Goal: Task Accomplishment & Management: Use online tool/utility

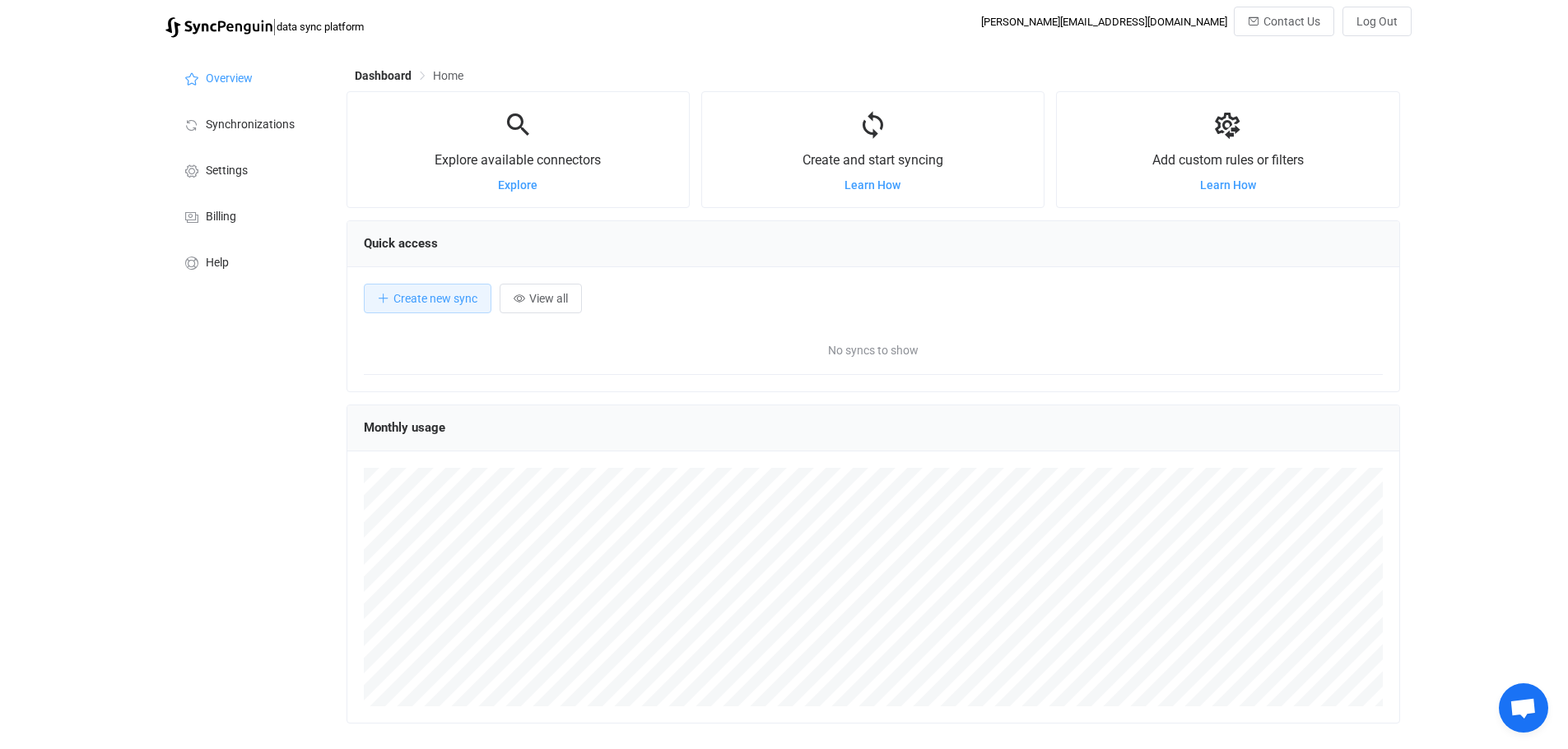
scroll to position [320, 1053]
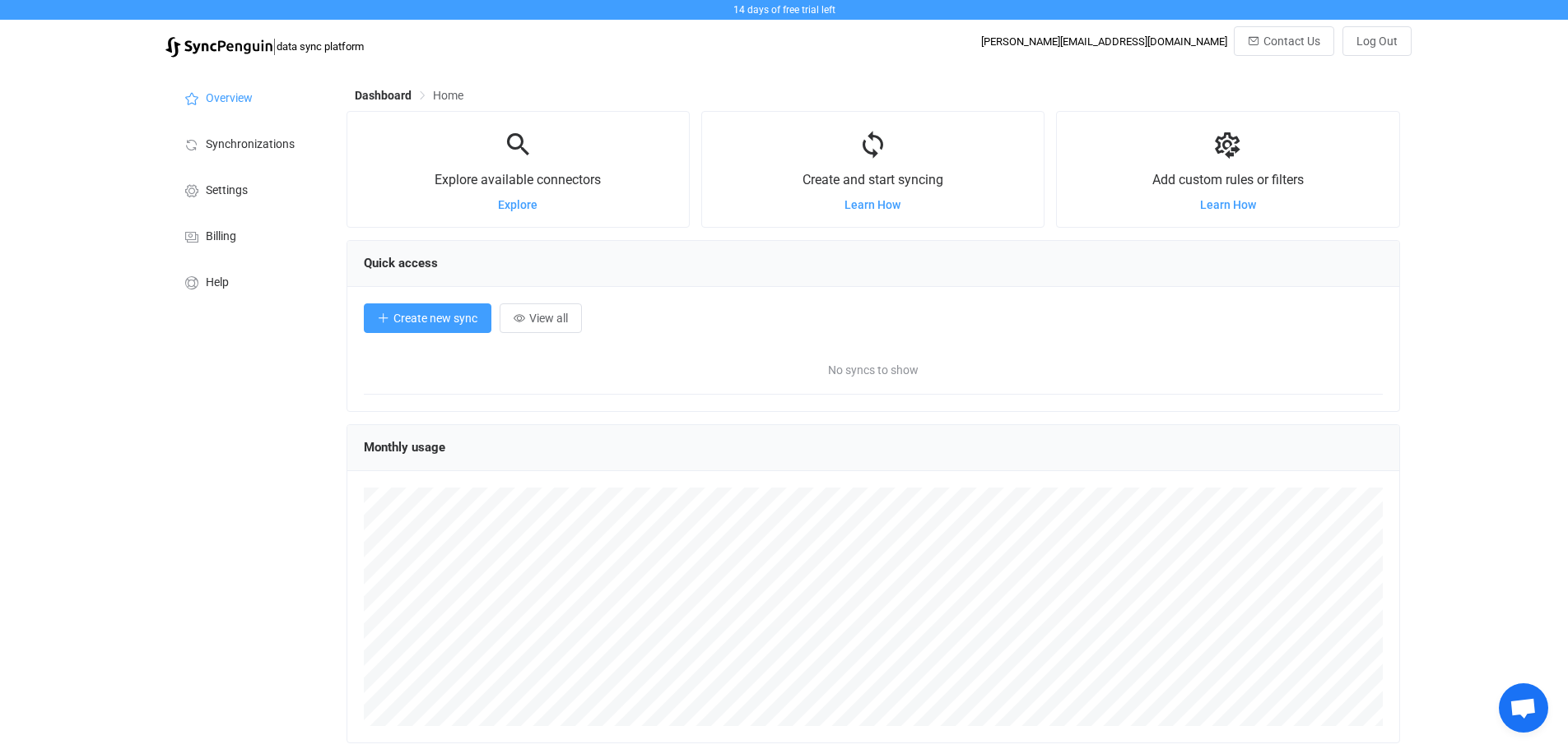
click at [430, 321] on span "Create new sync" at bounding box center [435, 318] width 84 height 13
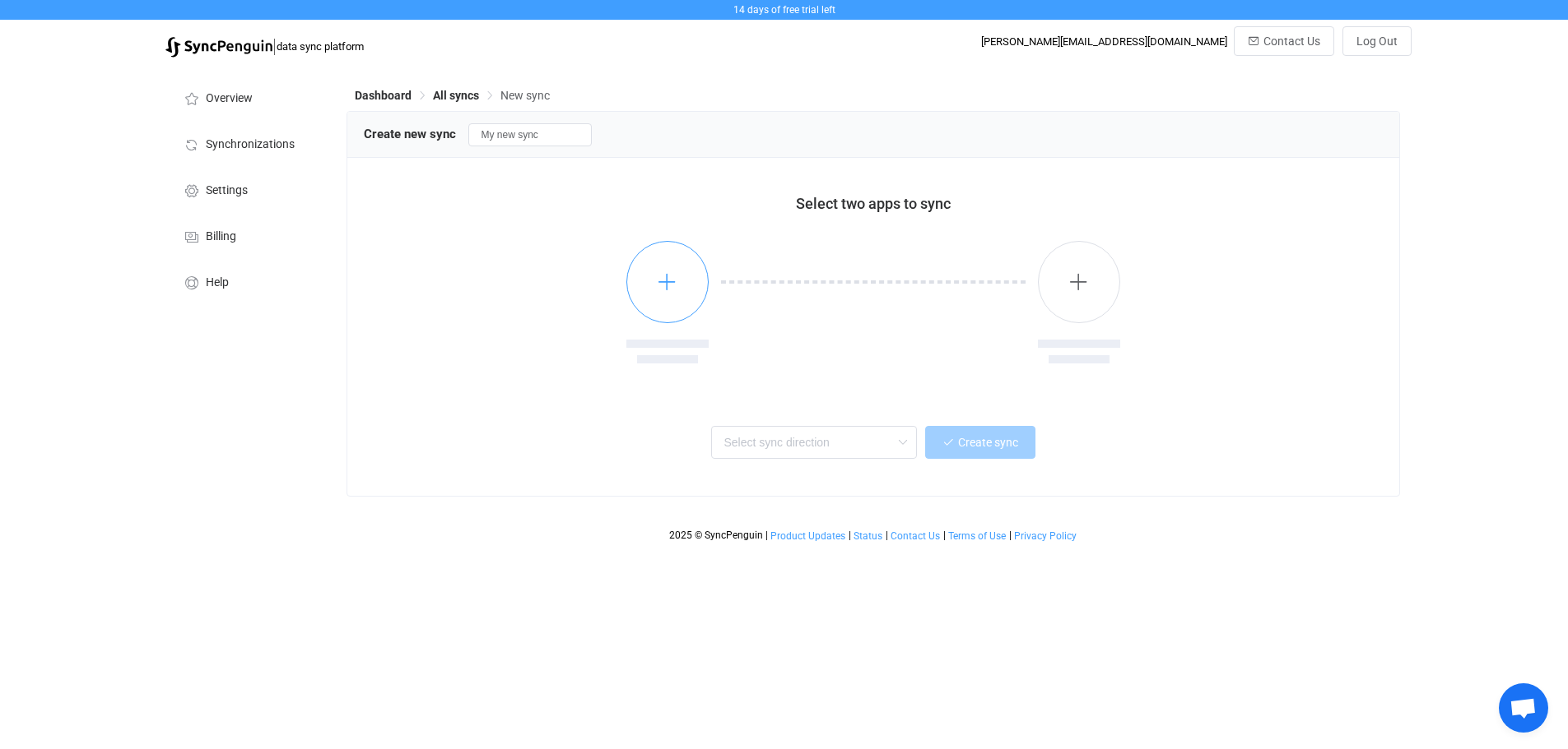
click at [686, 295] on button "button" at bounding box center [667, 282] width 82 height 82
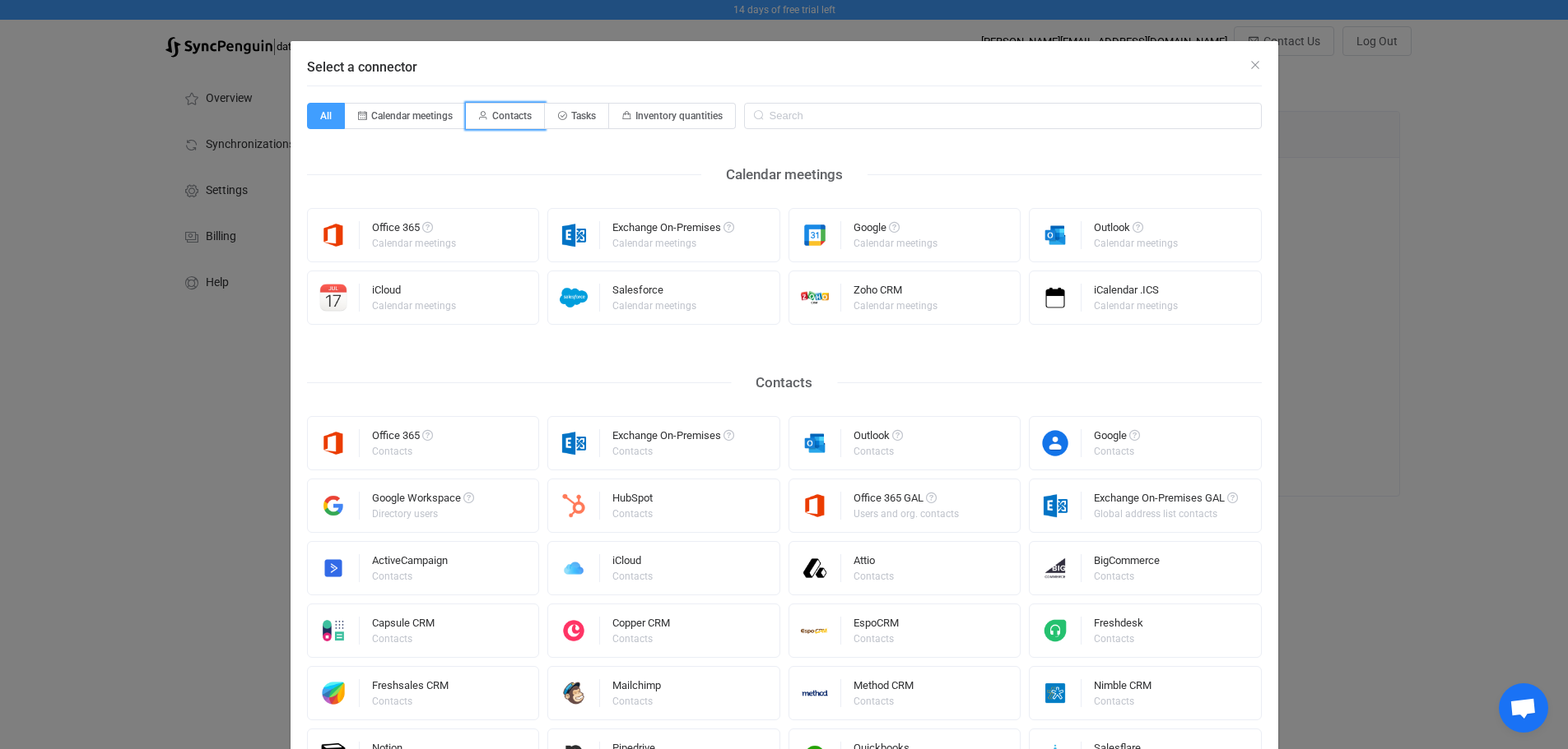
click at [505, 113] on span "Contacts" at bounding box center [512, 116] width 40 height 12
click at [481, 113] on input "Contacts" at bounding box center [475, 110] width 11 height 11
radio input "true"
radio input "false"
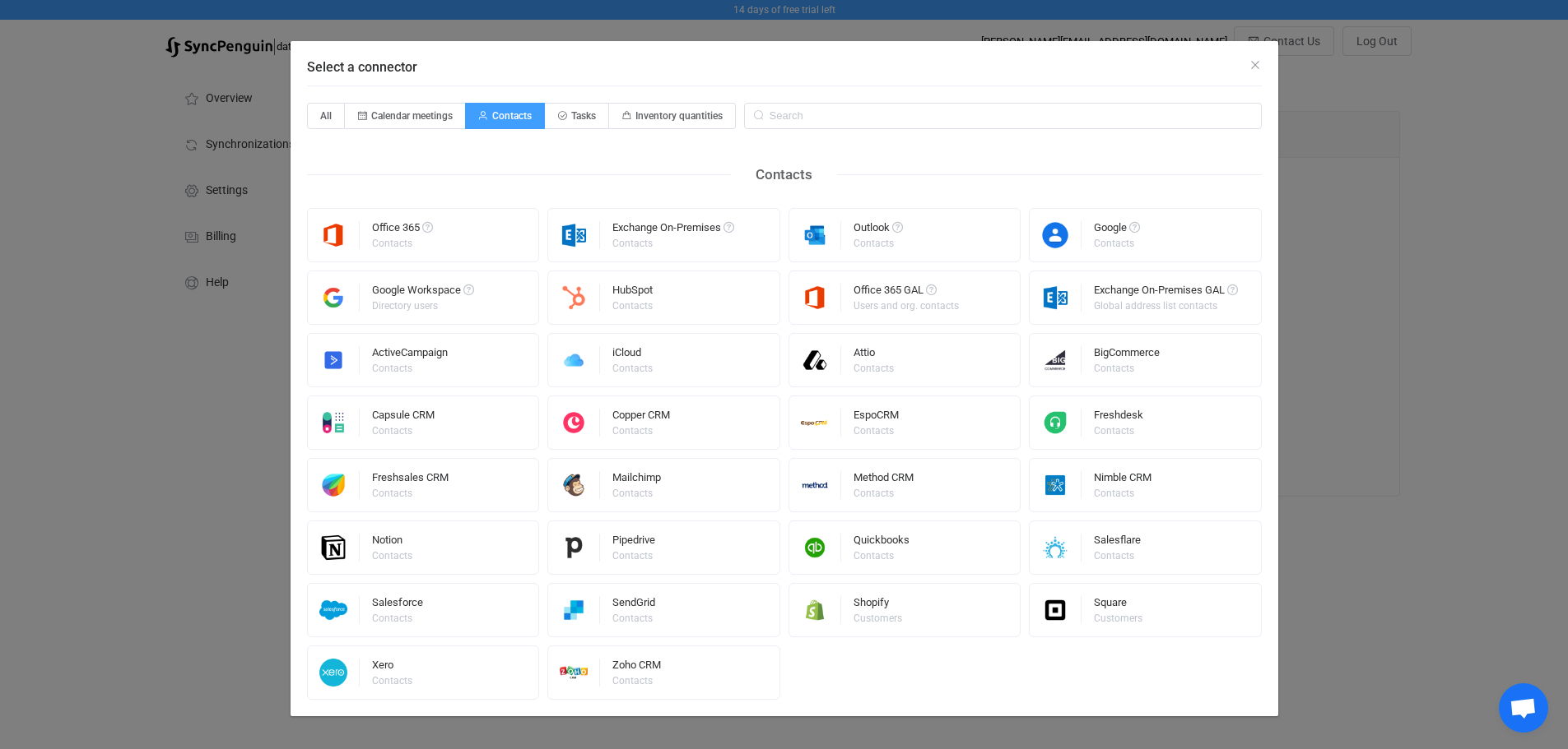
click at [893, 243] on div "Contacts" at bounding box center [876, 243] width 47 height 10
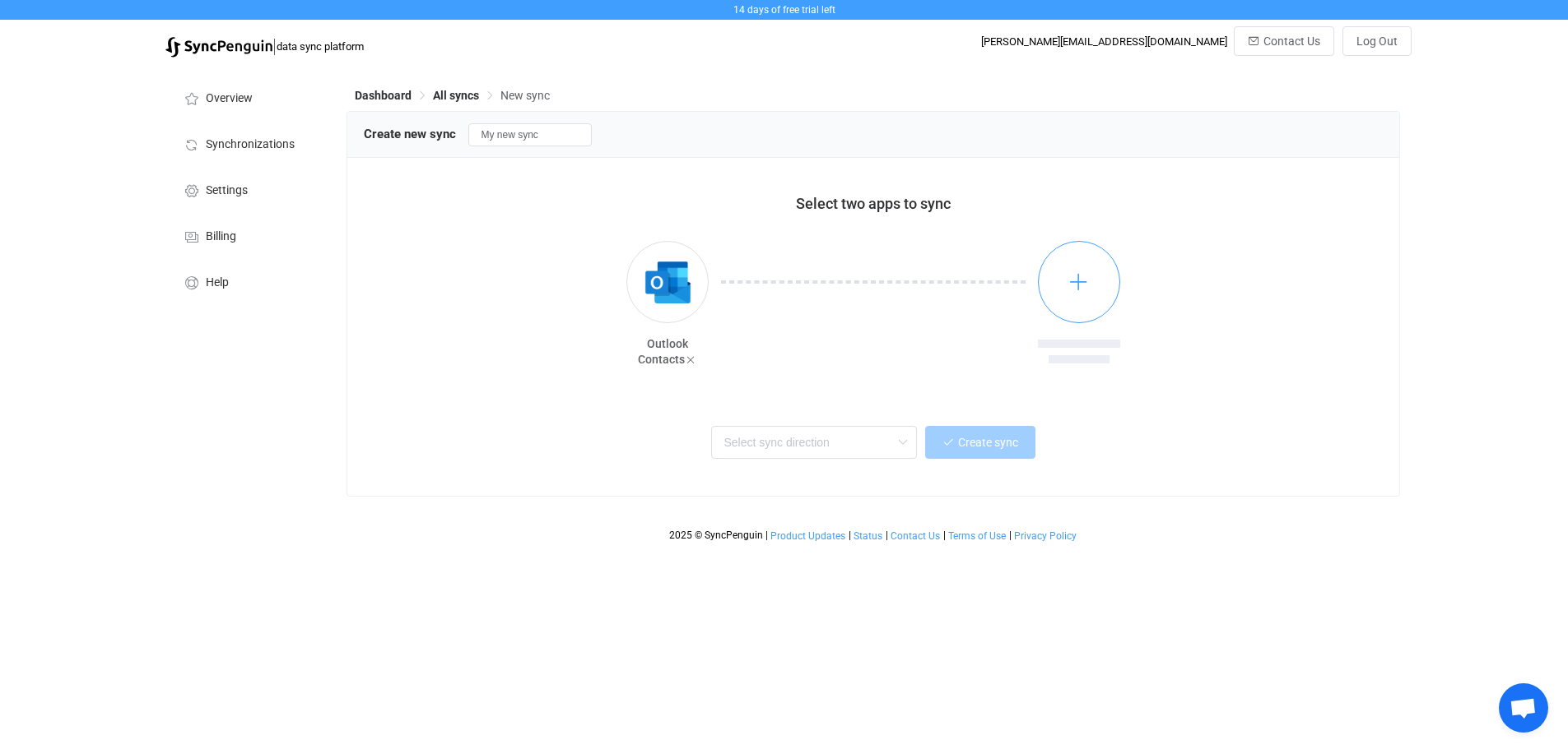
click at [1067, 284] on button "button" at bounding box center [1078, 282] width 82 height 82
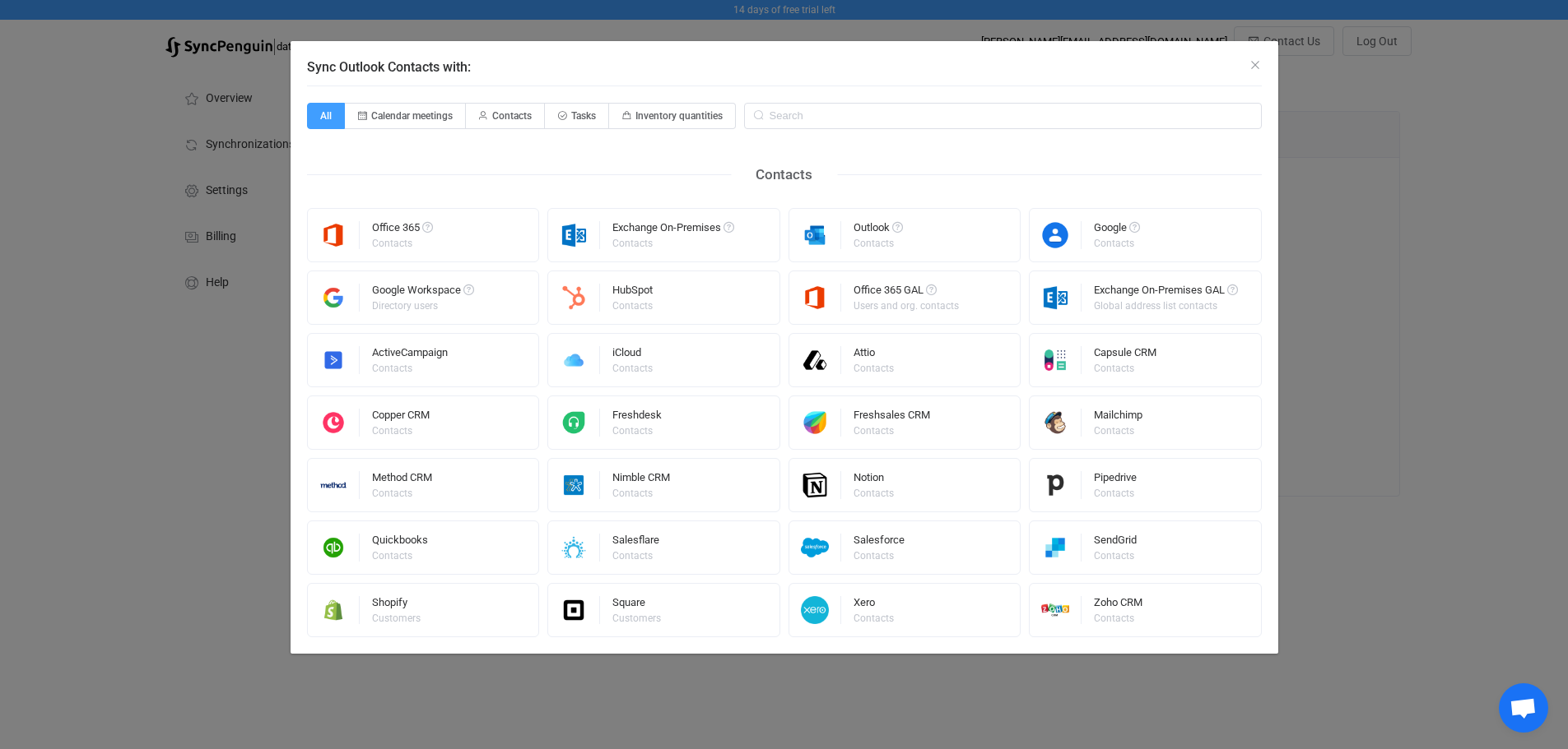
click at [987, 241] on div "Outlook Contacts" at bounding box center [904, 234] width 233 height 54
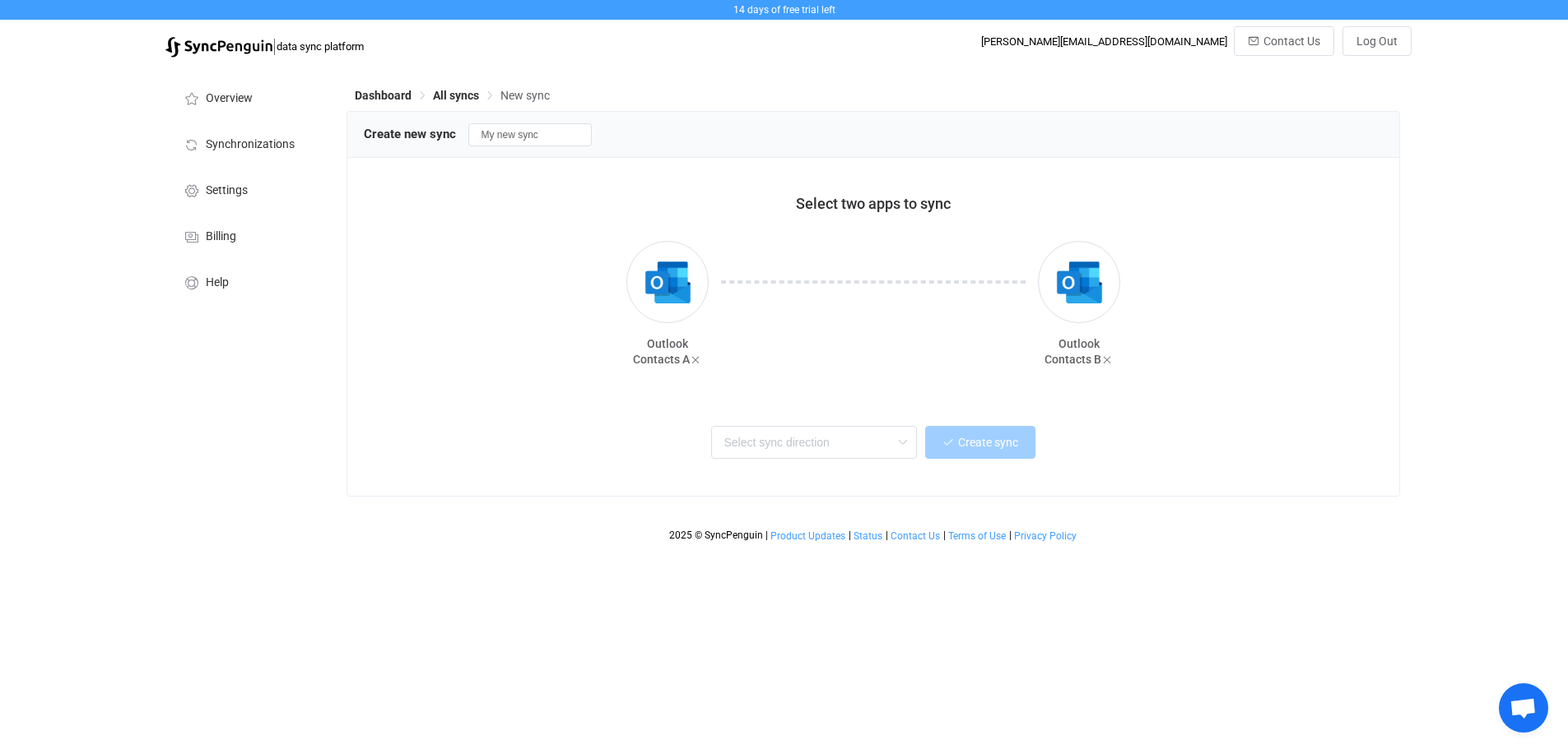
click at [845, 352] on div at bounding box center [873, 316] width 330 height 148
click at [1089, 291] on img "button" at bounding box center [1079, 282] width 61 height 61
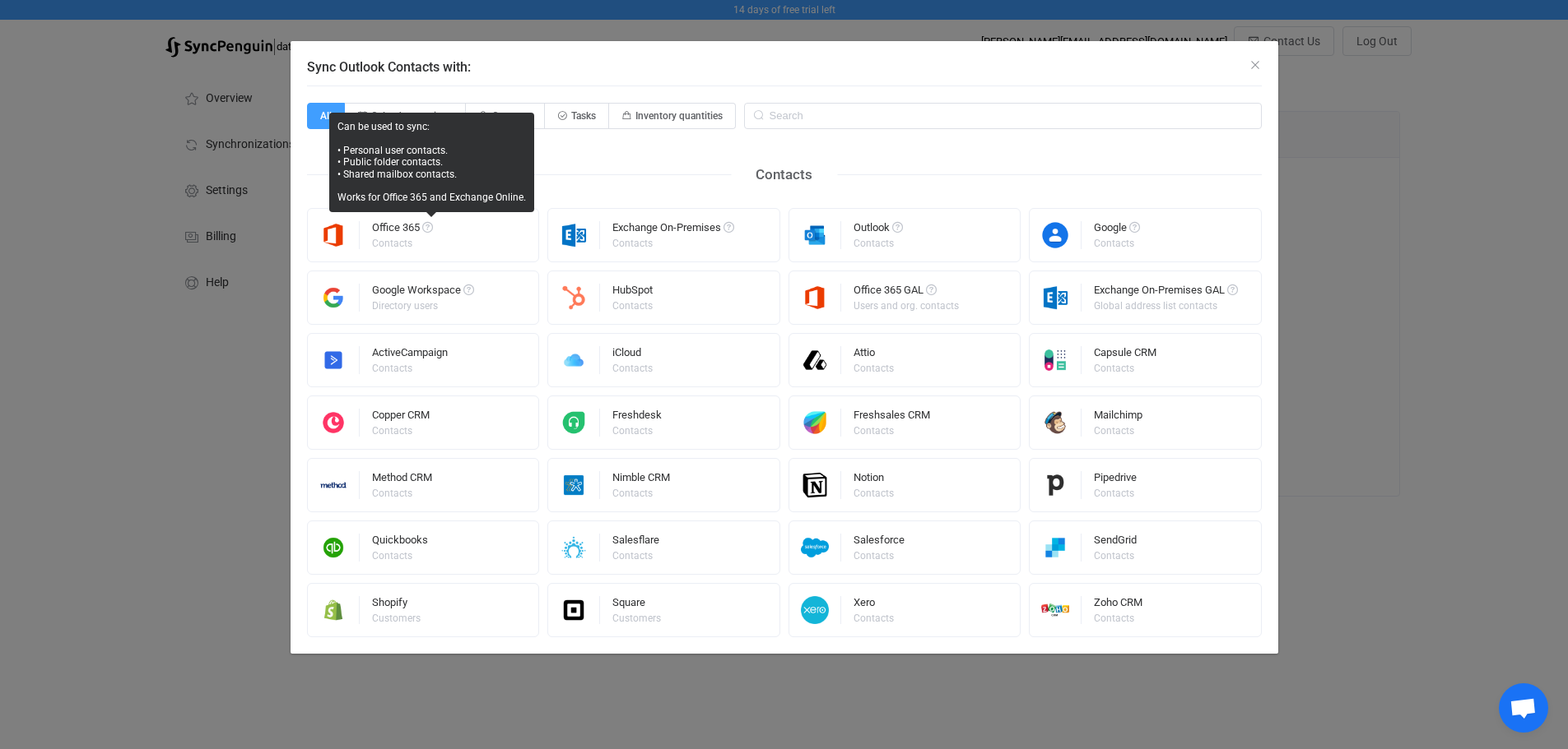
click at [438, 234] on div "Office 365 Contacts" at bounding box center [423, 234] width 233 height 54
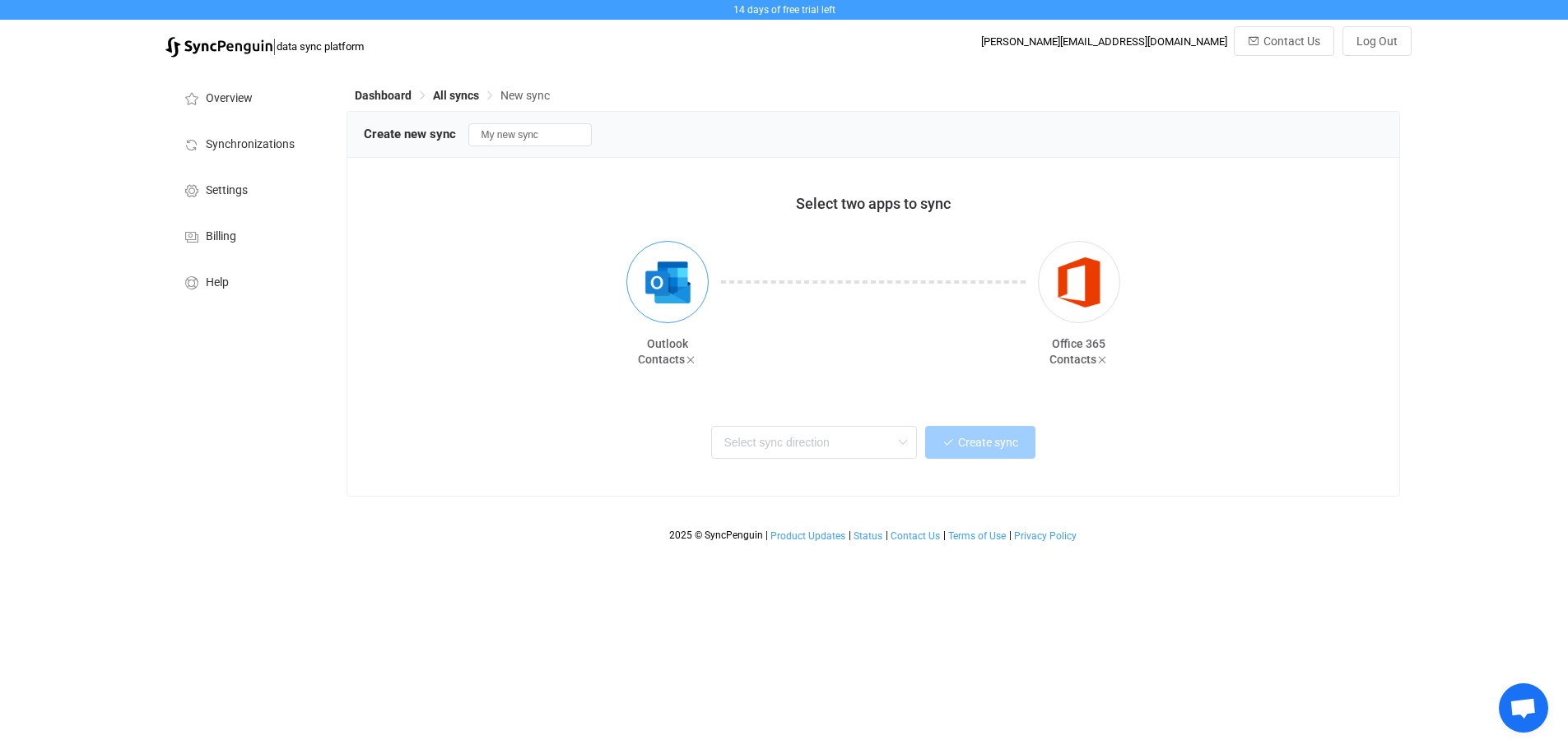
click at [674, 294] on img "button" at bounding box center [668, 282] width 61 height 61
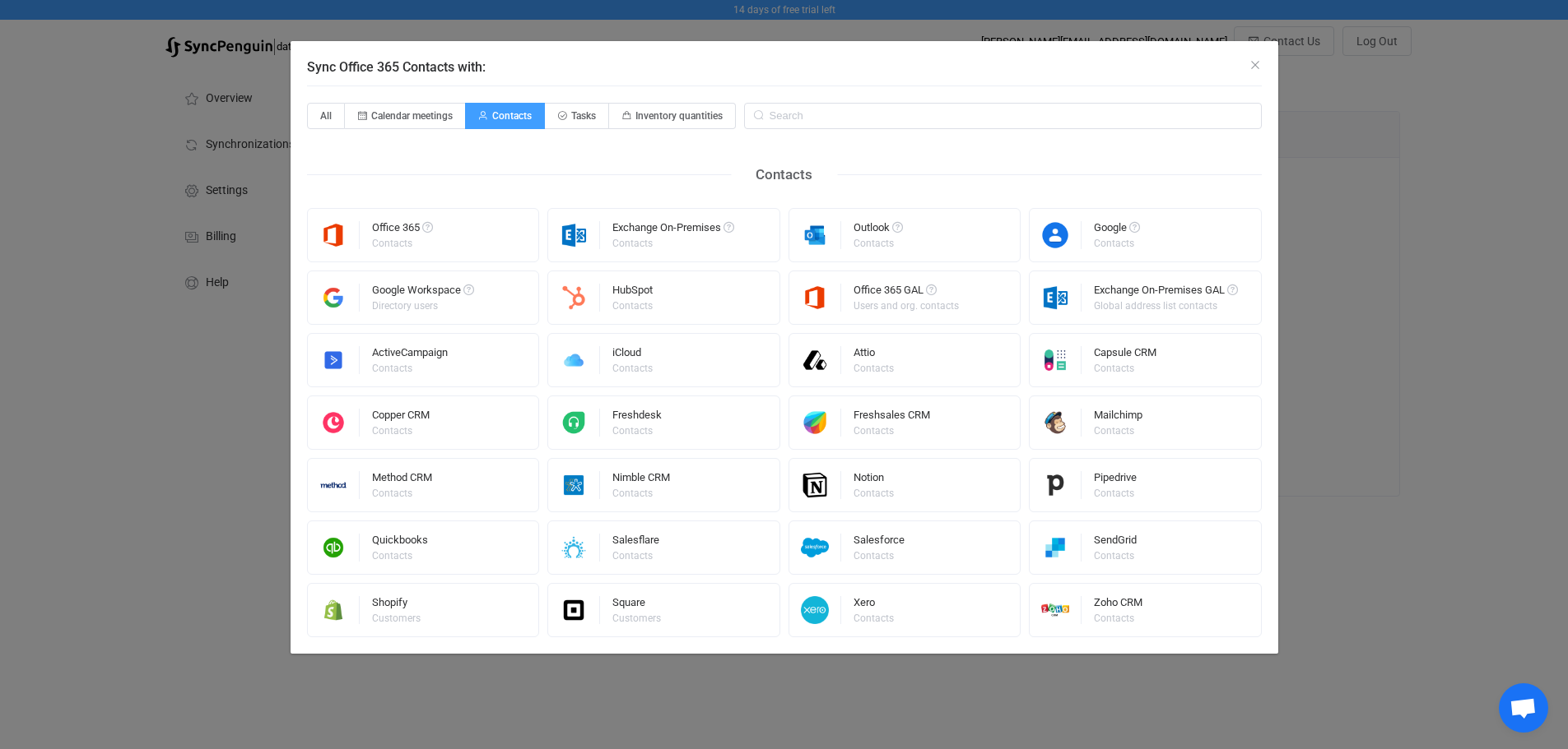
click at [463, 228] on div "Office 365 Contacts" at bounding box center [423, 234] width 233 height 54
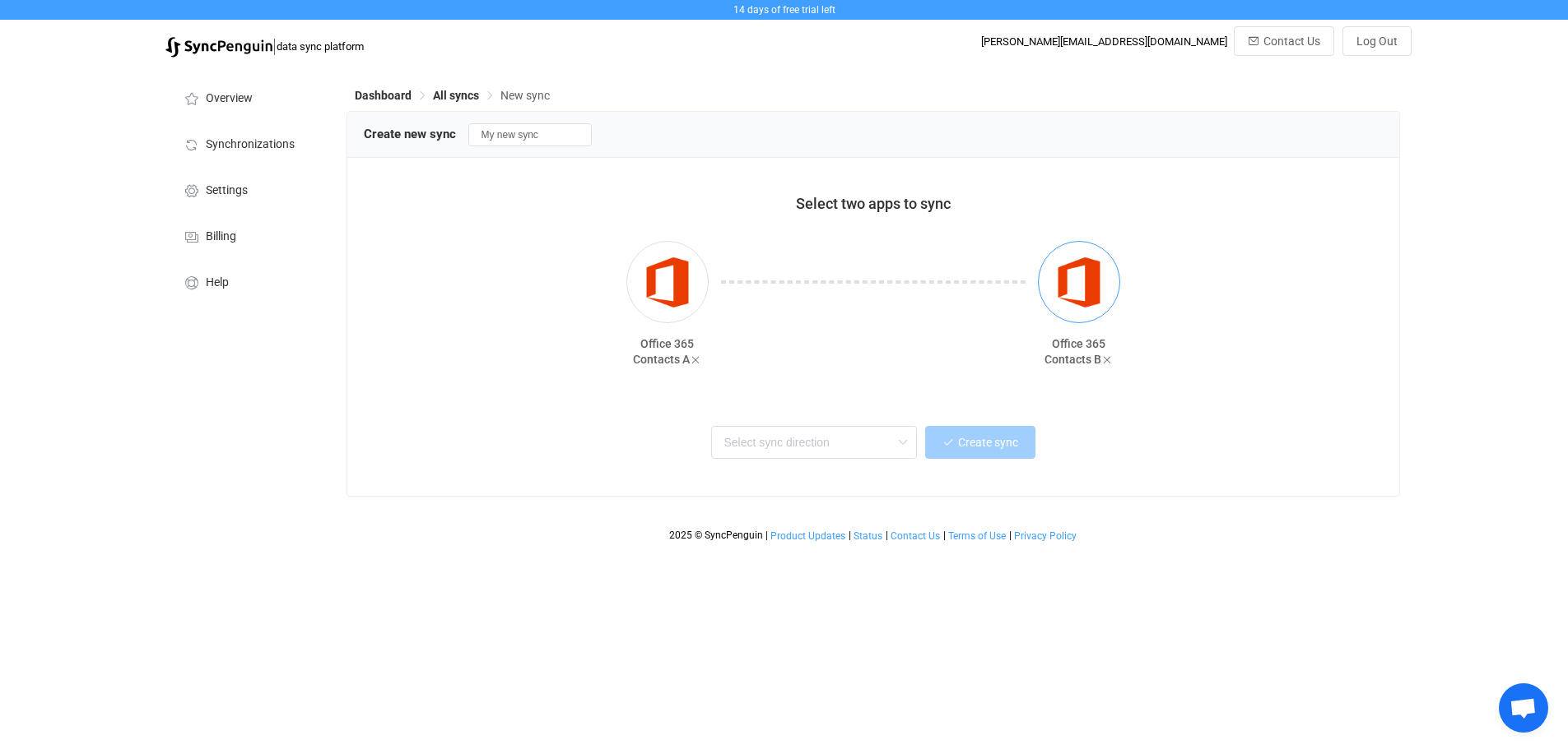
click at [1095, 298] on img "button" at bounding box center [1079, 282] width 61 height 61
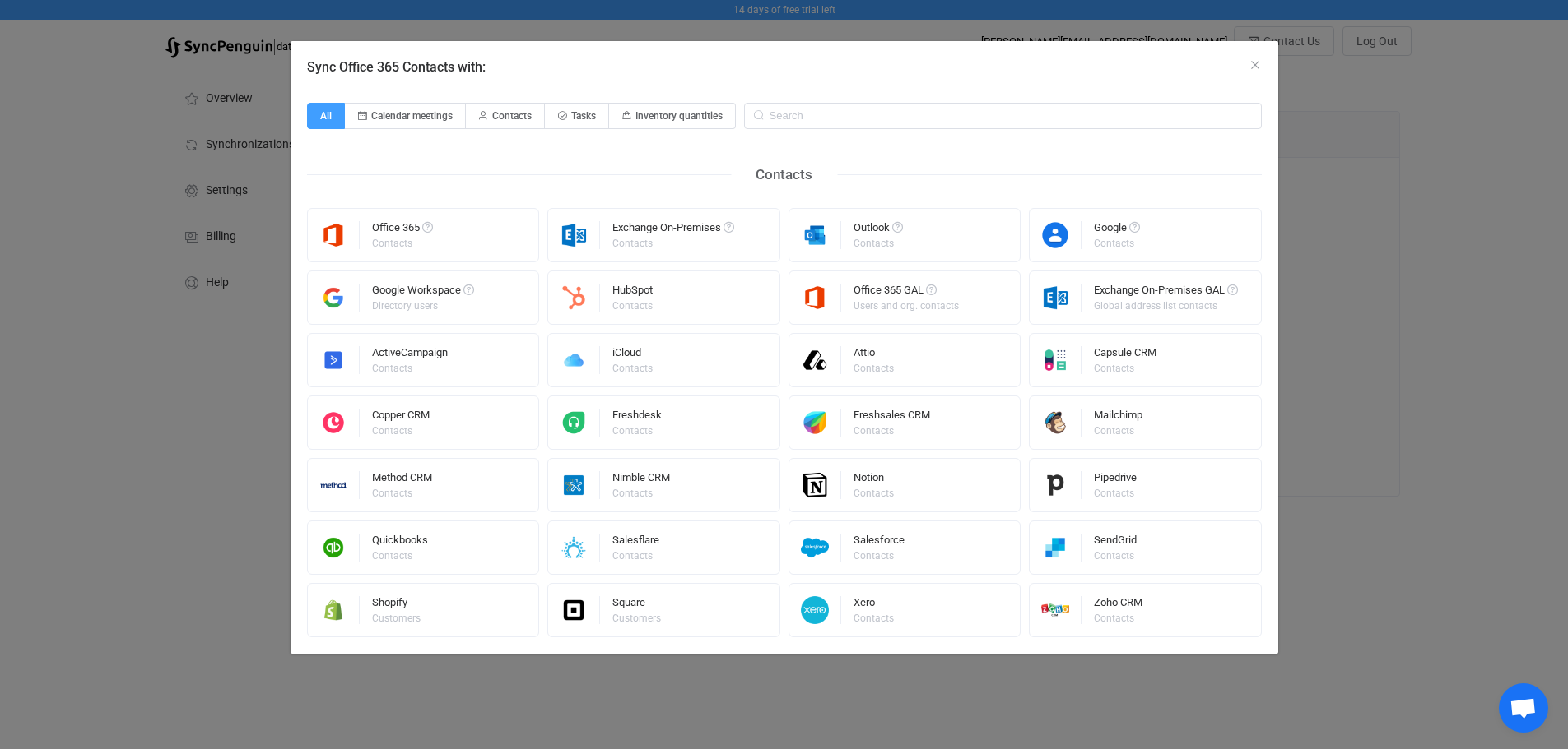
click at [888, 227] on div "Outlook" at bounding box center [878, 230] width 49 height 17
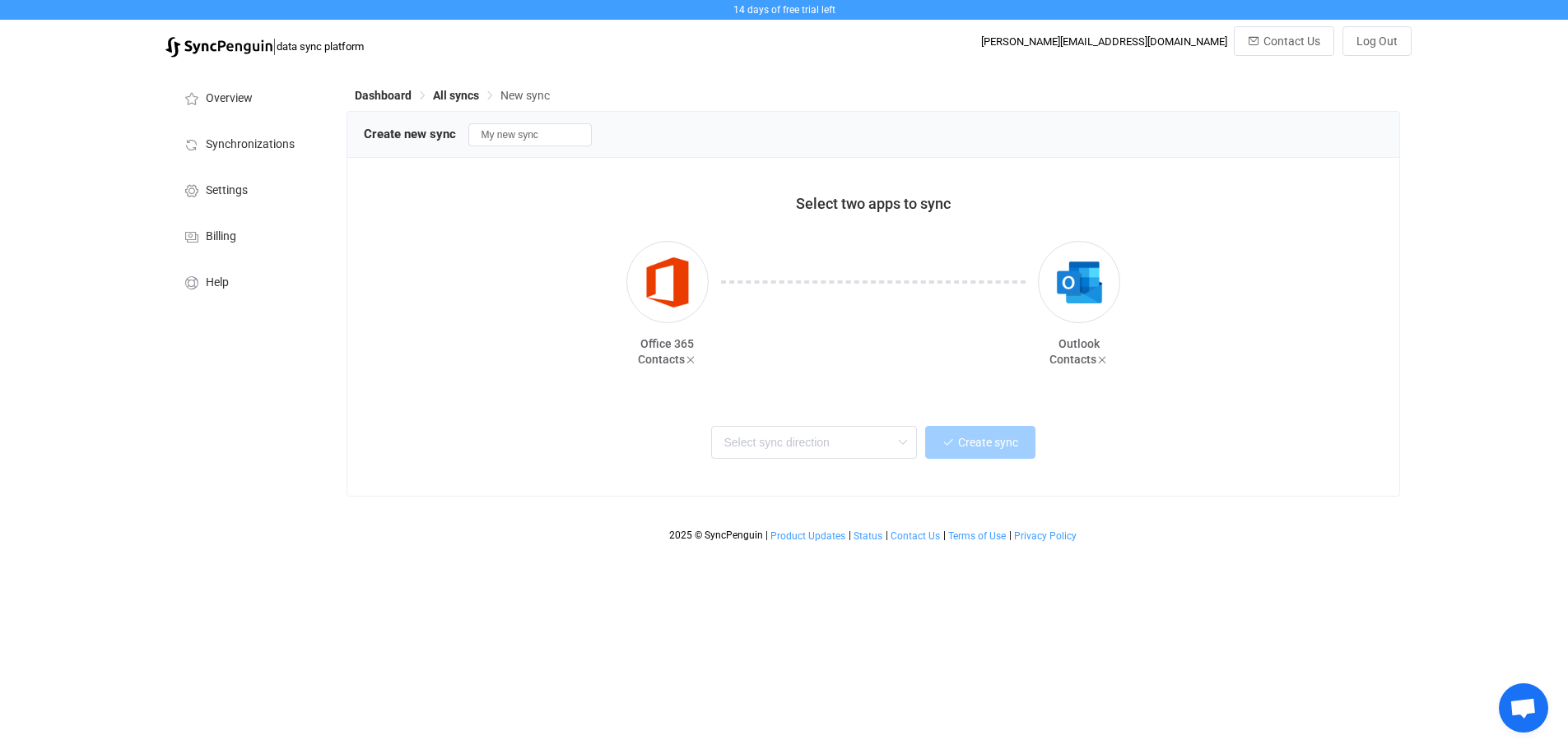
click at [931, 381] on div at bounding box center [873, 316] width 330 height 148
click at [826, 444] on input "text" at bounding box center [814, 442] width 206 height 33
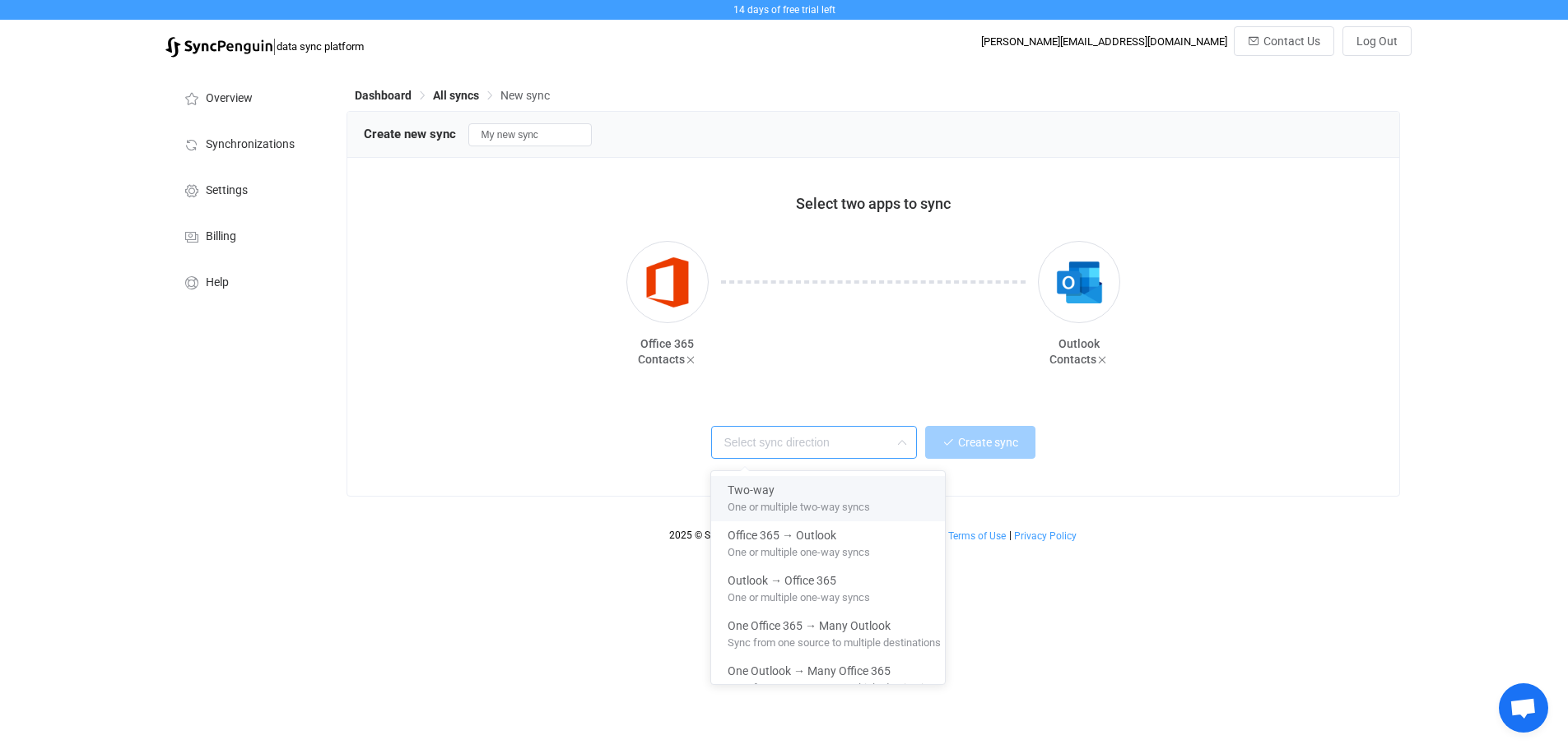
click at [822, 494] on div "Two-way" at bounding box center [833, 487] width 213 height 22
type input "Two-way"
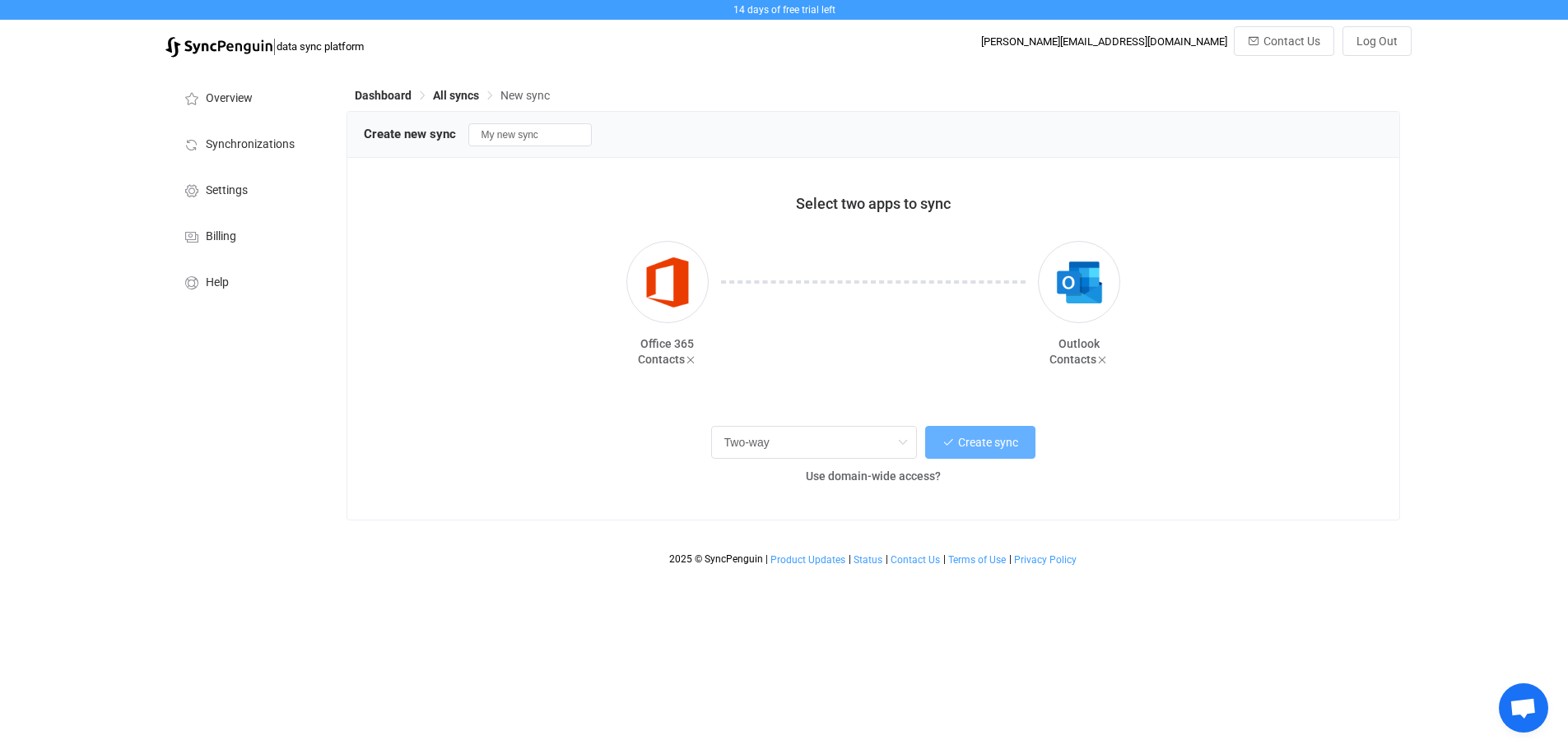
click at [999, 448] on span "Create sync" at bounding box center [988, 442] width 60 height 13
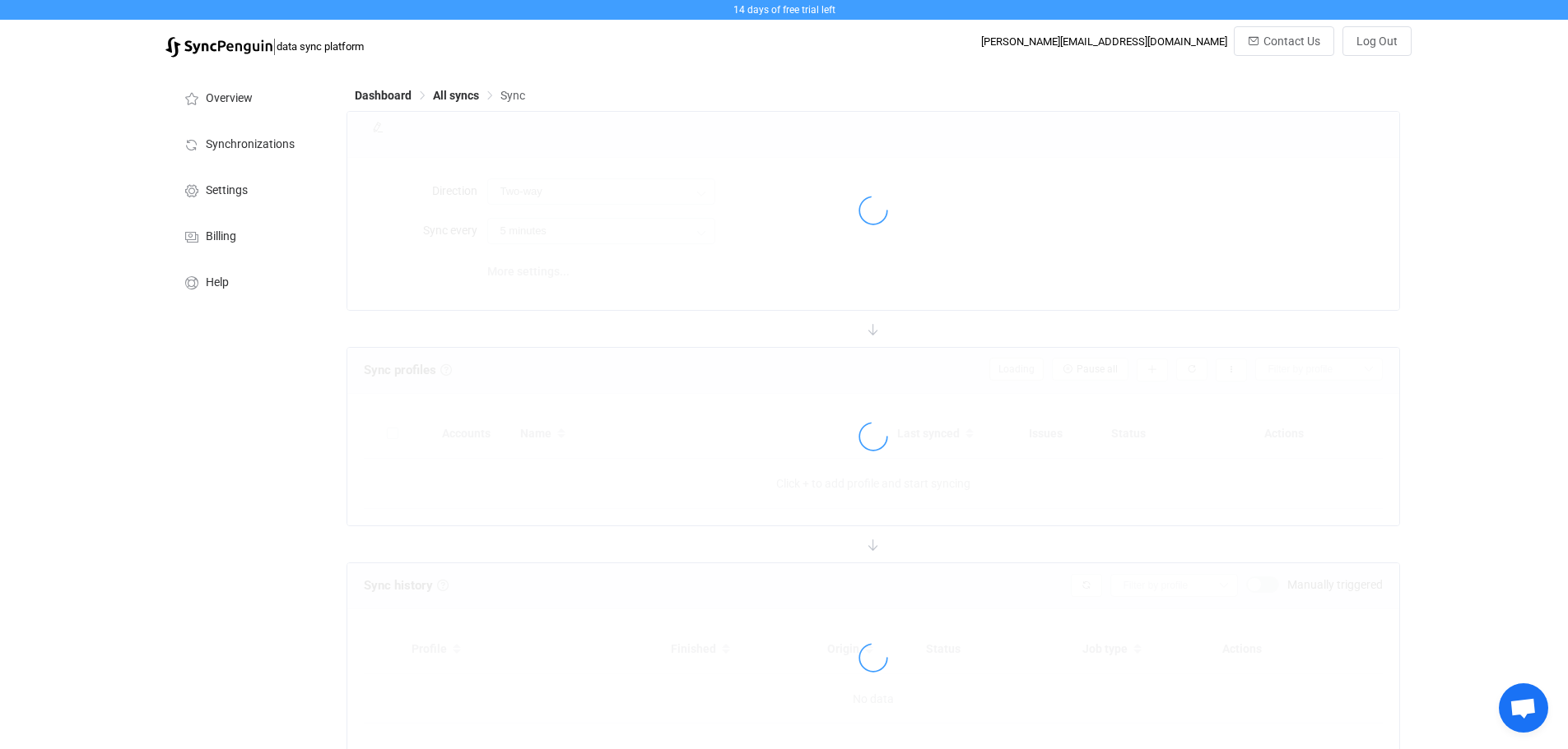
type input "10 minutes"
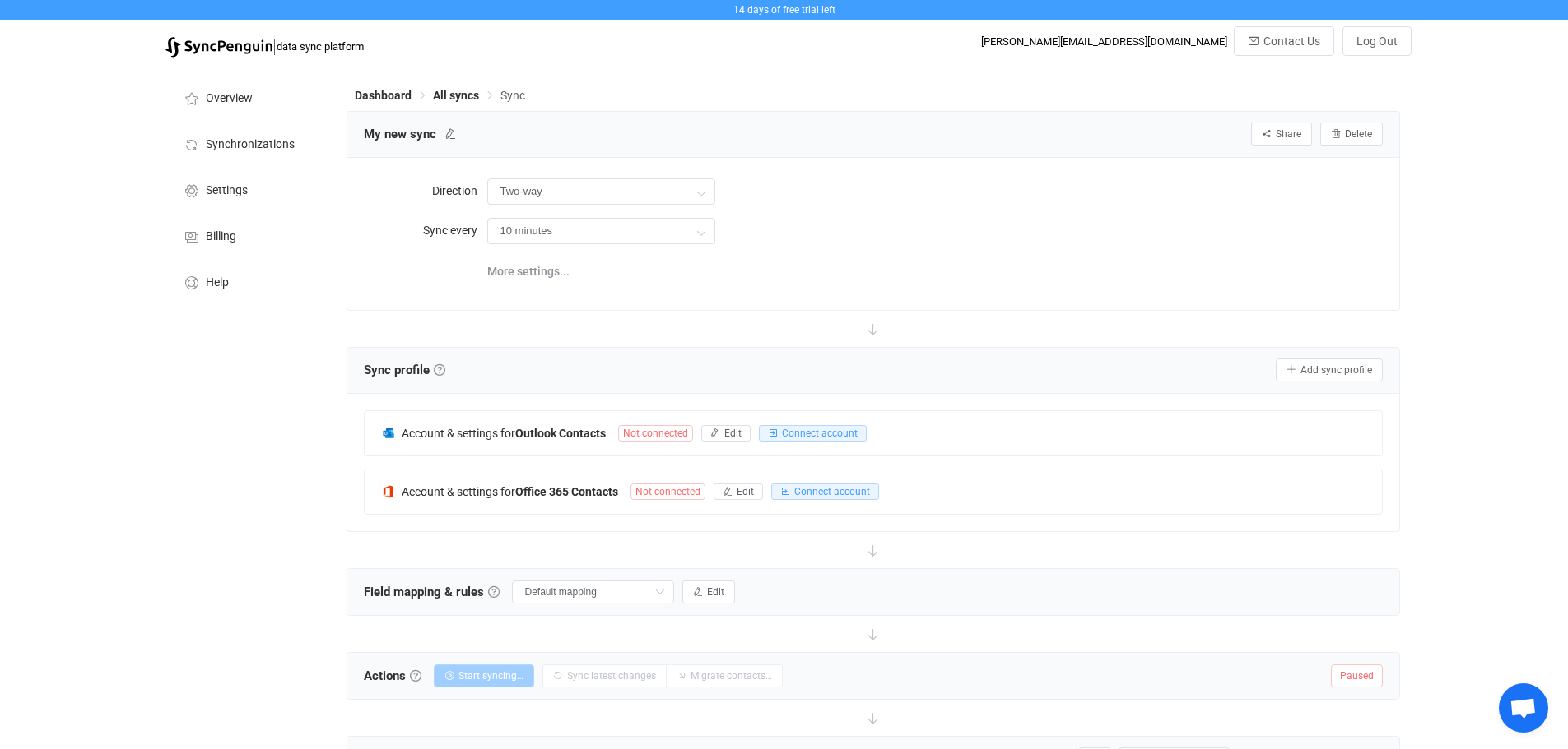
click at [648, 427] on span "Not connected" at bounding box center [655, 433] width 75 height 17
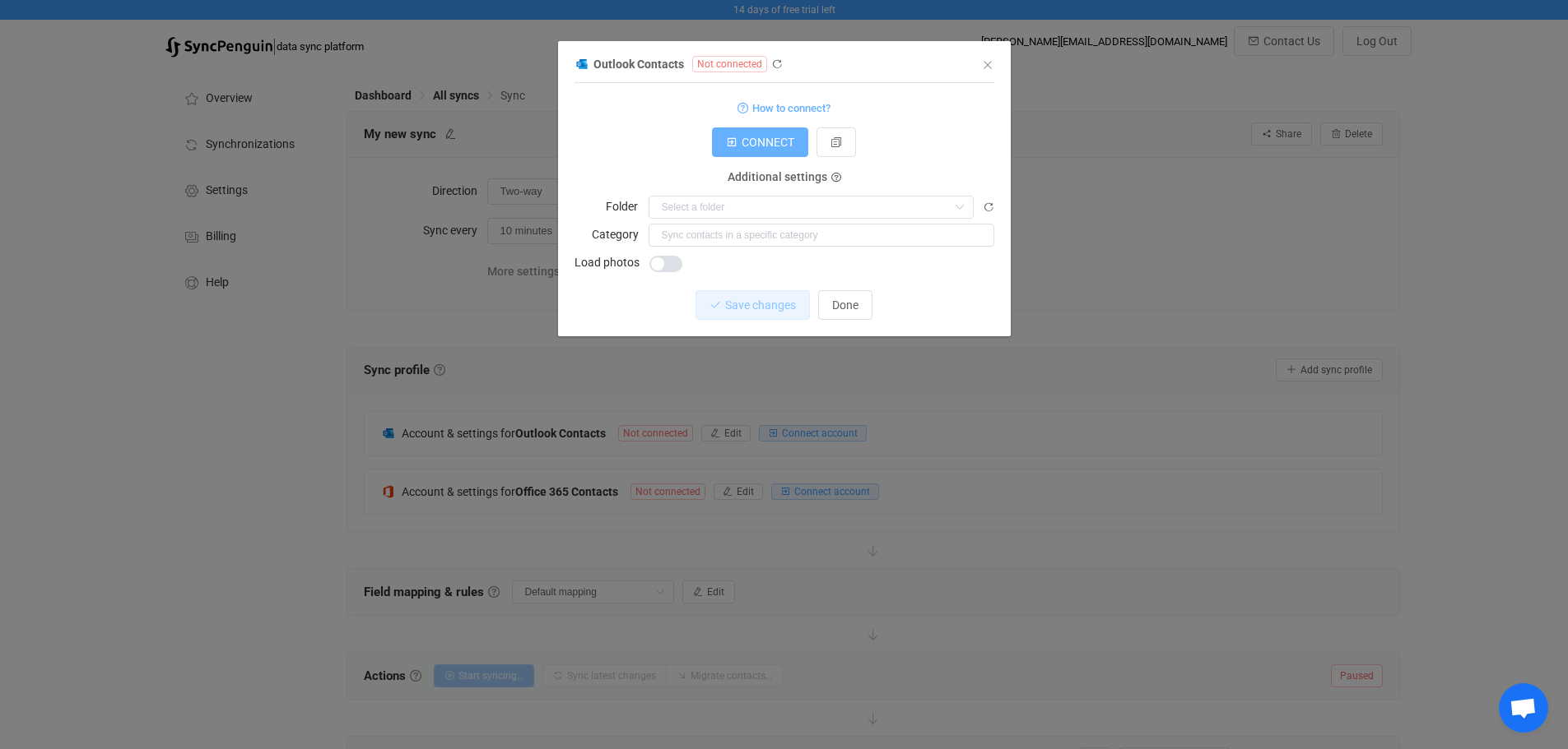
click at [754, 147] on span "CONNECT" at bounding box center [767, 141] width 52 height 13
